Goal: Check status: Check status

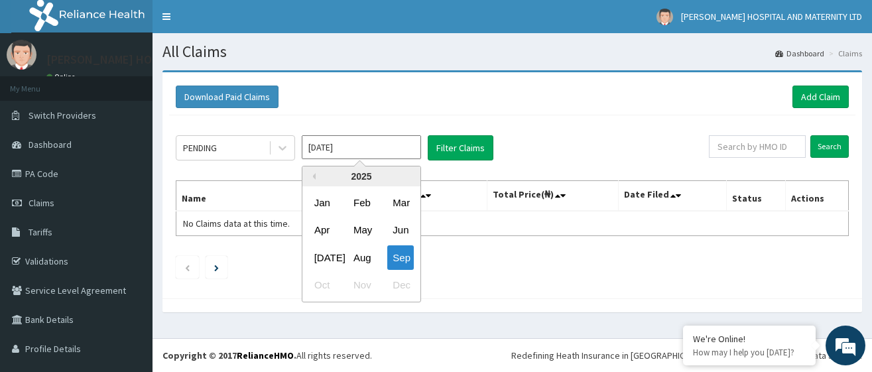
click at [375, 149] on input "[DATE]" at bounding box center [361, 147] width 119 height 24
click at [362, 255] on div "Aug" at bounding box center [361, 257] width 27 height 25
type input "[DATE]"
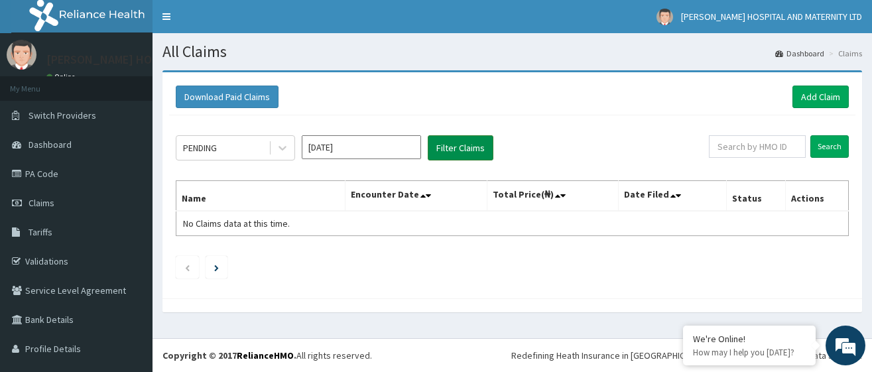
click at [454, 147] on button "Filter Claims" at bounding box center [461, 147] width 66 height 25
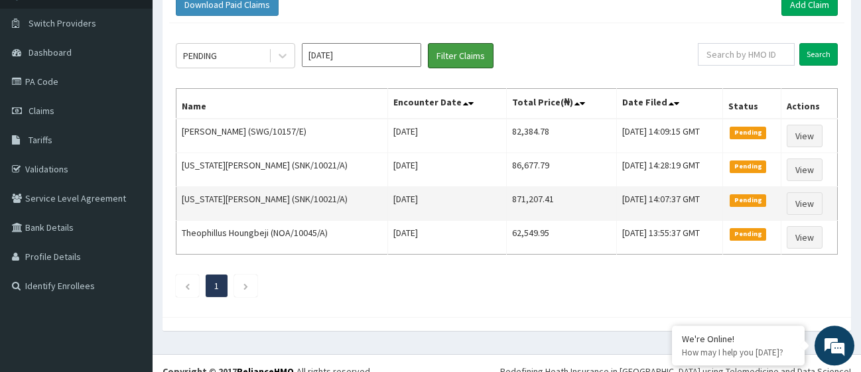
scroll to position [108, 0]
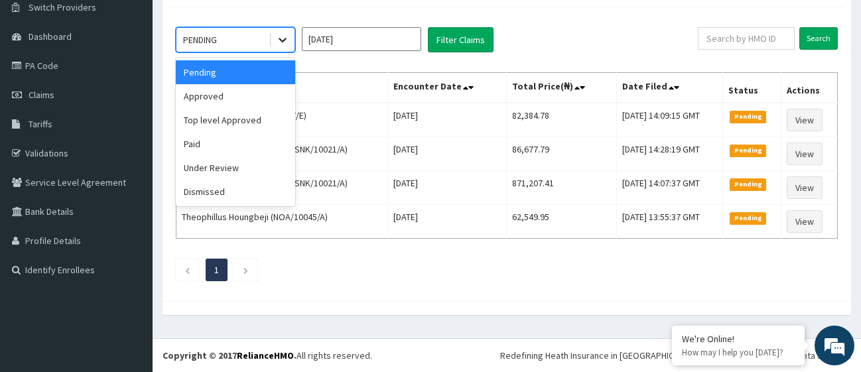
click at [284, 38] on icon at bounding box center [282, 39] width 13 height 13
click at [223, 96] on div "Approved" at bounding box center [235, 96] width 119 height 24
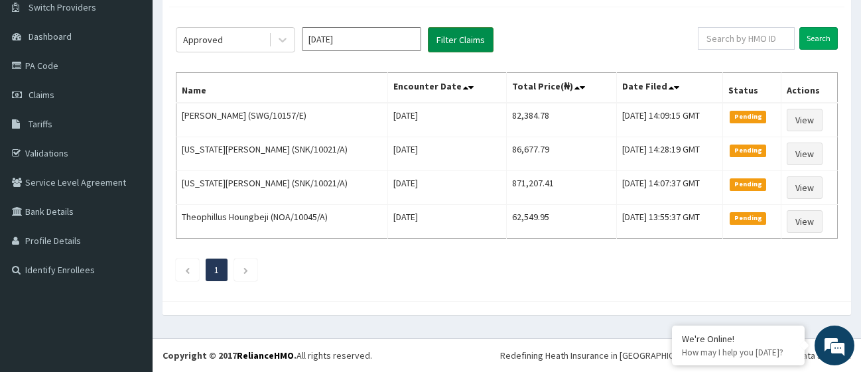
click at [460, 36] on button "Filter Claims" at bounding box center [461, 39] width 66 height 25
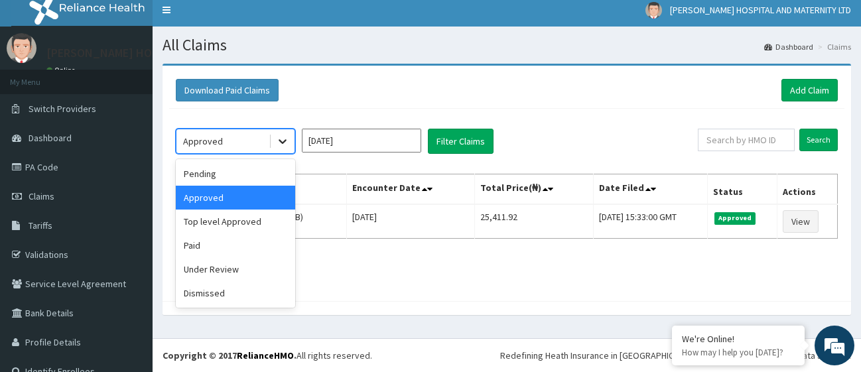
click at [280, 142] on icon at bounding box center [282, 141] width 13 height 13
click at [204, 267] on div "Under Review" at bounding box center [235, 269] width 119 height 24
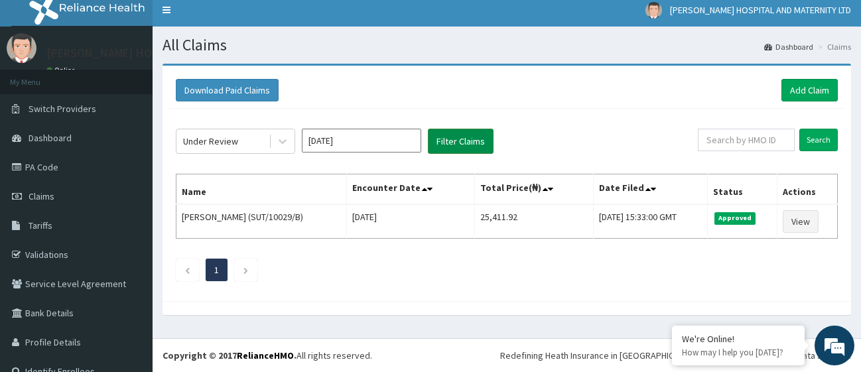
click at [453, 140] on button "Filter Claims" at bounding box center [461, 141] width 66 height 25
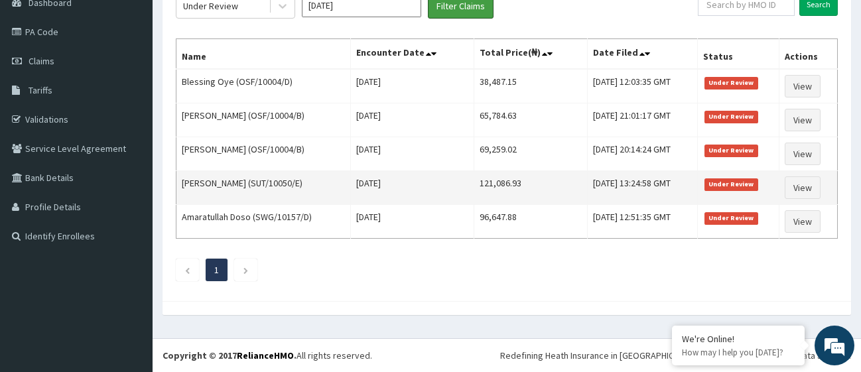
scroll to position [0, 0]
